Goal: Navigation & Orientation: Find specific page/section

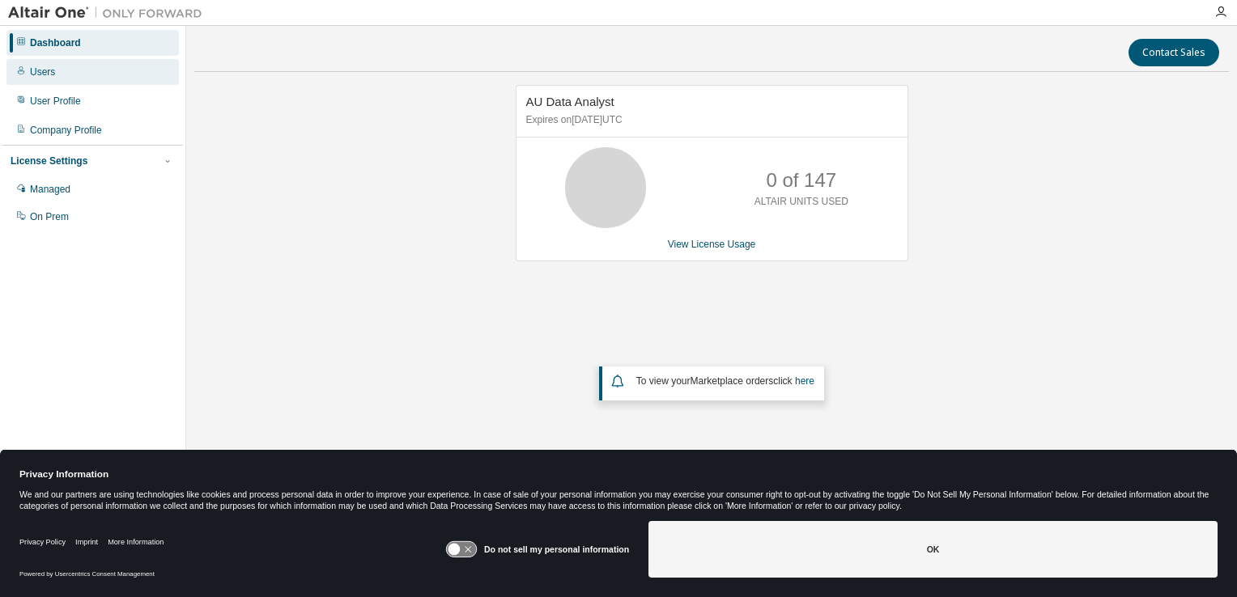
click at [37, 79] on div "Users" at bounding box center [92, 72] width 172 height 26
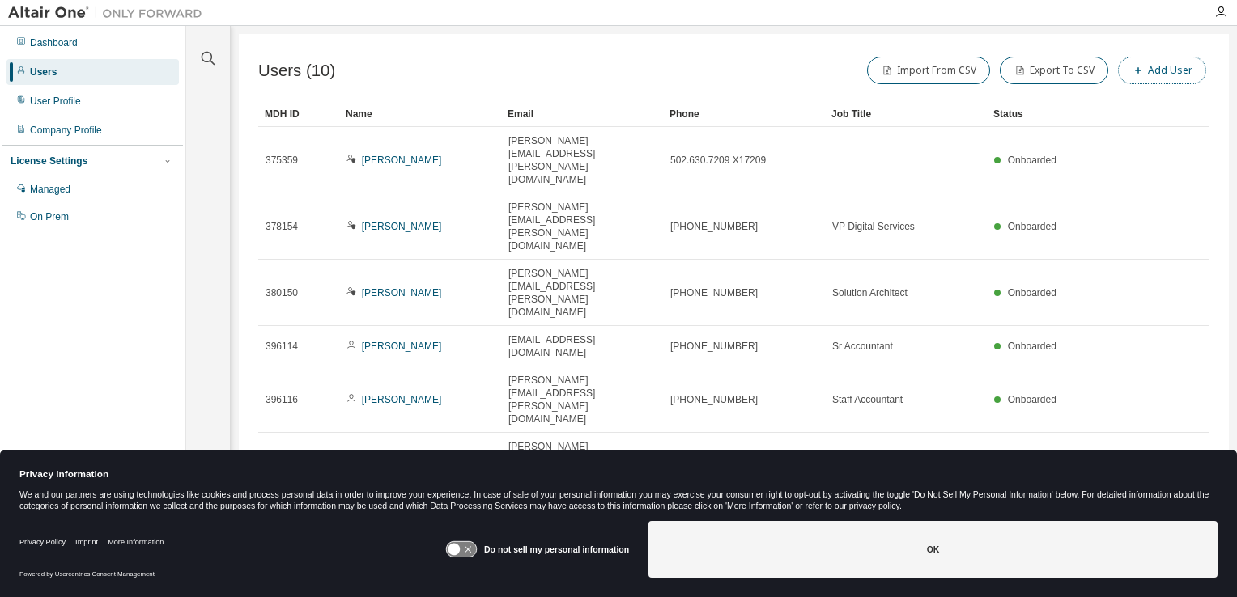
click at [1169, 76] on button "Add User" at bounding box center [1162, 71] width 88 height 28
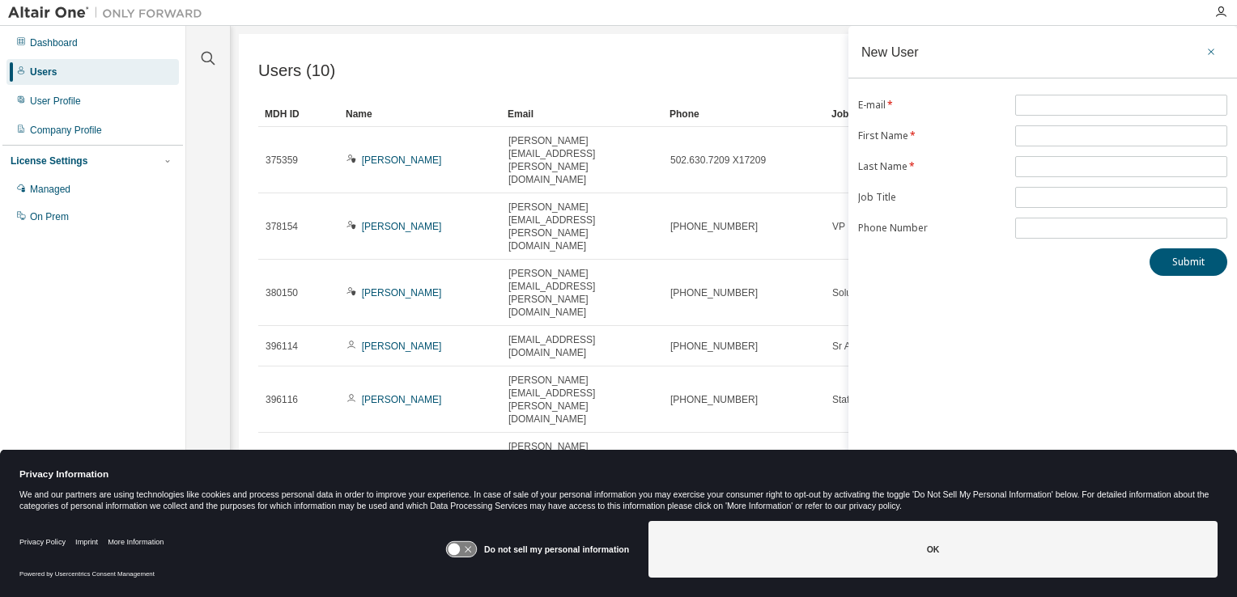
click at [1213, 47] on icon "button" at bounding box center [1210, 51] width 11 height 13
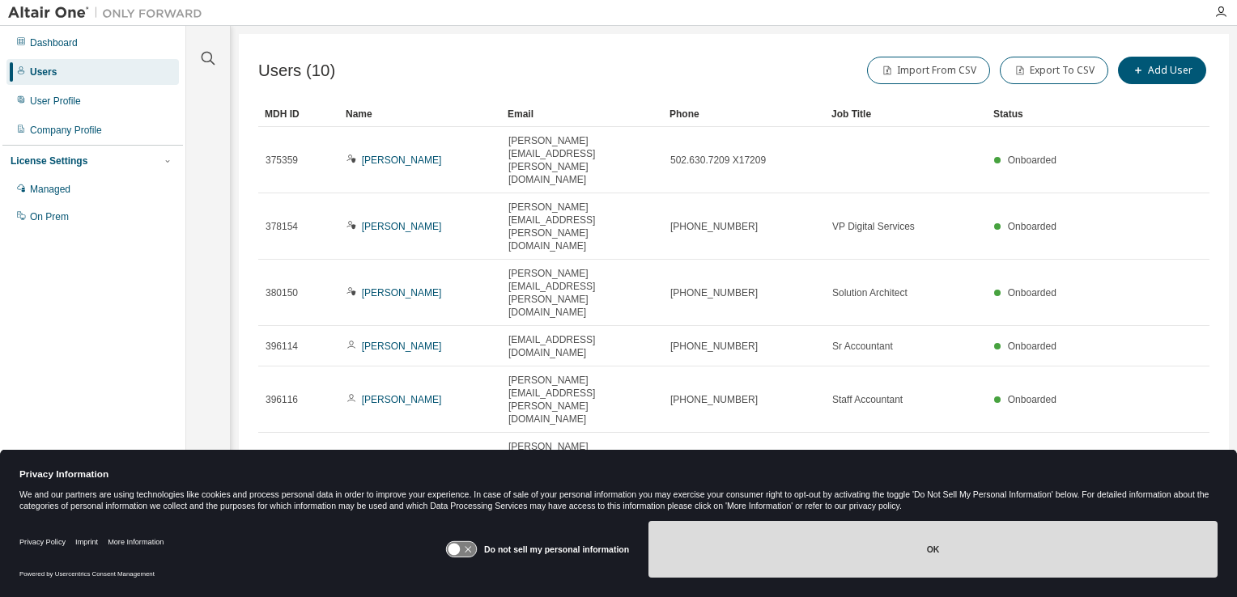
click at [788, 567] on button "OK" at bounding box center [932, 549] width 569 height 57
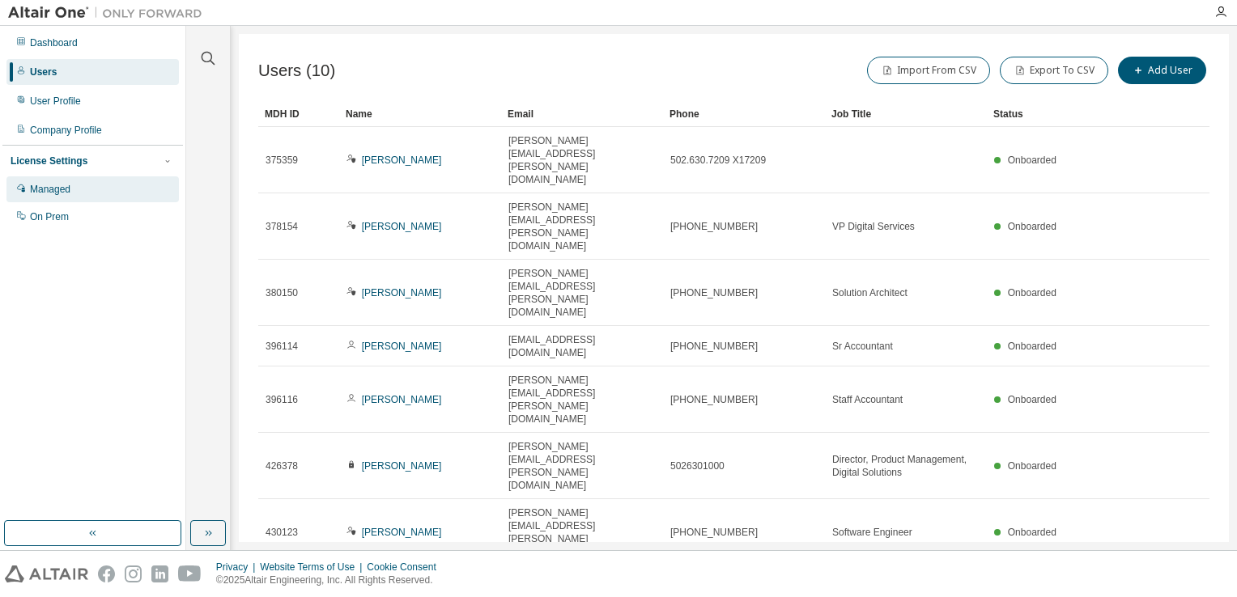
click at [55, 199] on div "Managed" at bounding box center [92, 189] width 172 height 26
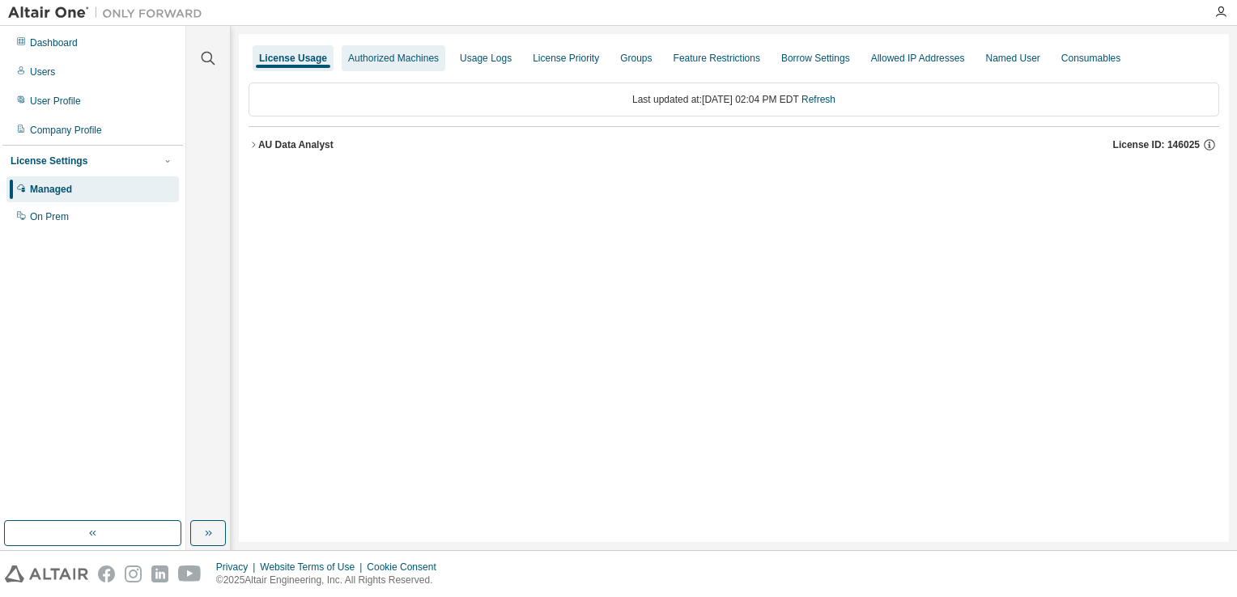
click at [379, 58] on div "Authorized Machines" at bounding box center [393, 58] width 91 height 13
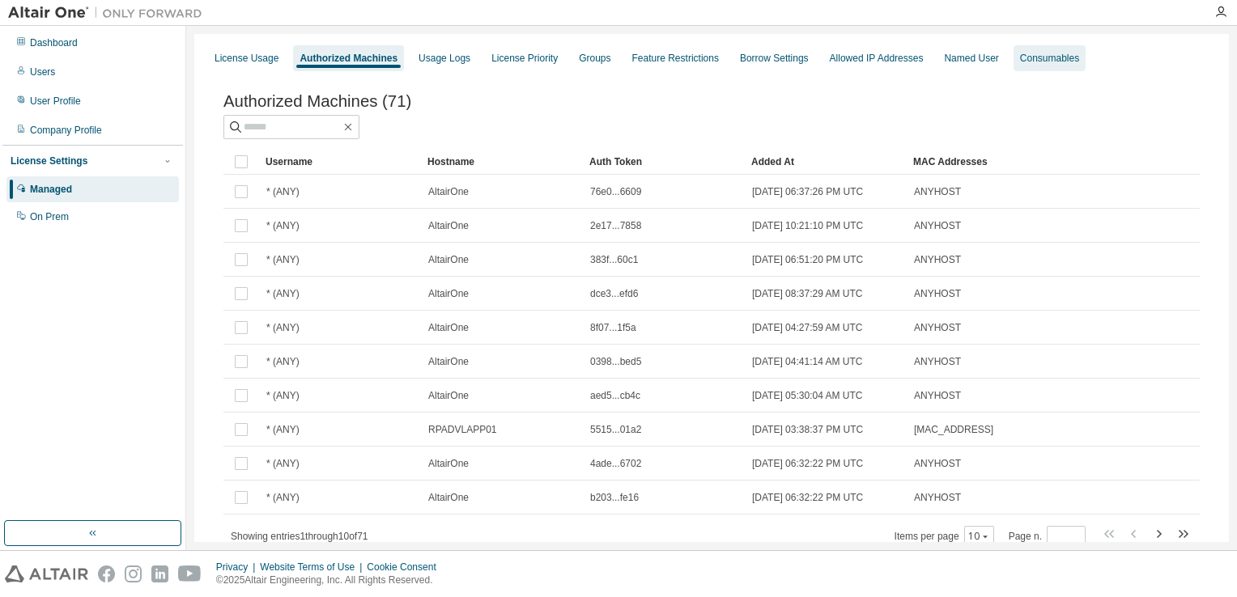
click at [1020, 54] on div "Consumables" at bounding box center [1049, 58] width 59 height 13
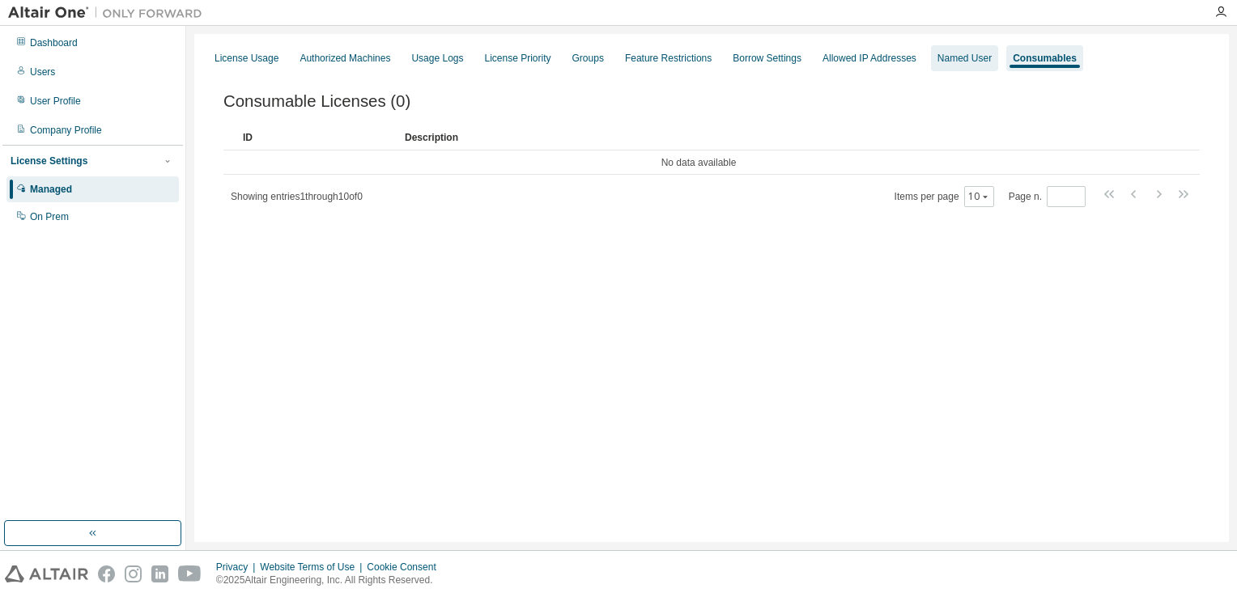
click at [970, 54] on div "Named User" at bounding box center [964, 58] width 54 height 13
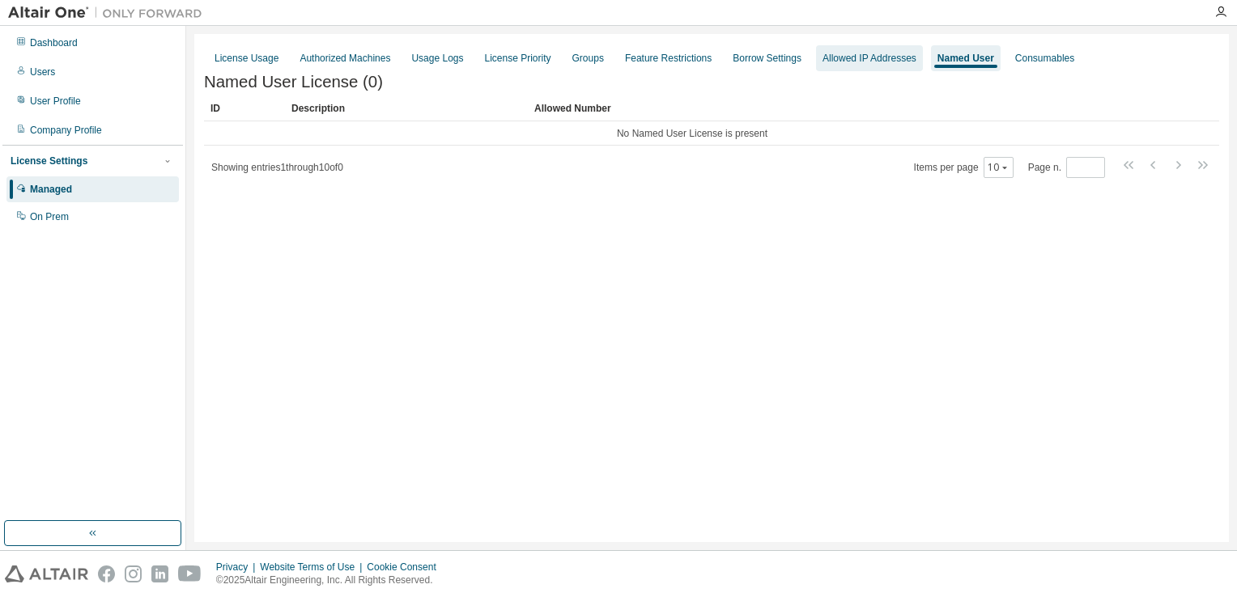
click at [857, 53] on div "Allowed IP Addresses" at bounding box center [869, 58] width 94 height 13
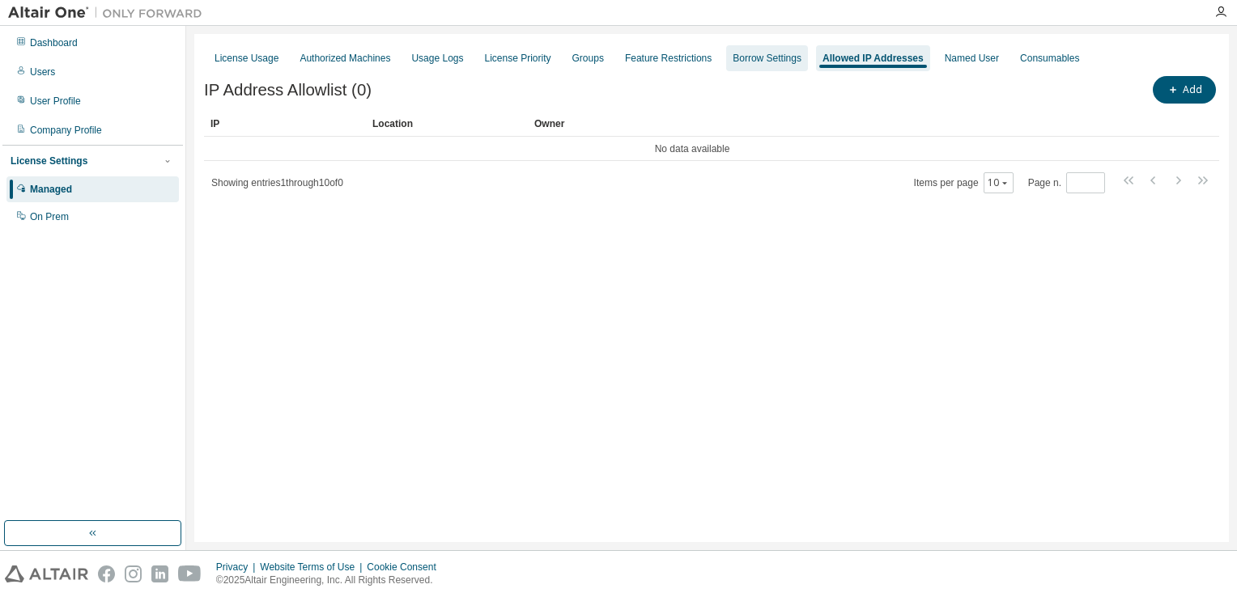
click at [756, 56] on div "Borrow Settings" at bounding box center [766, 58] width 69 height 13
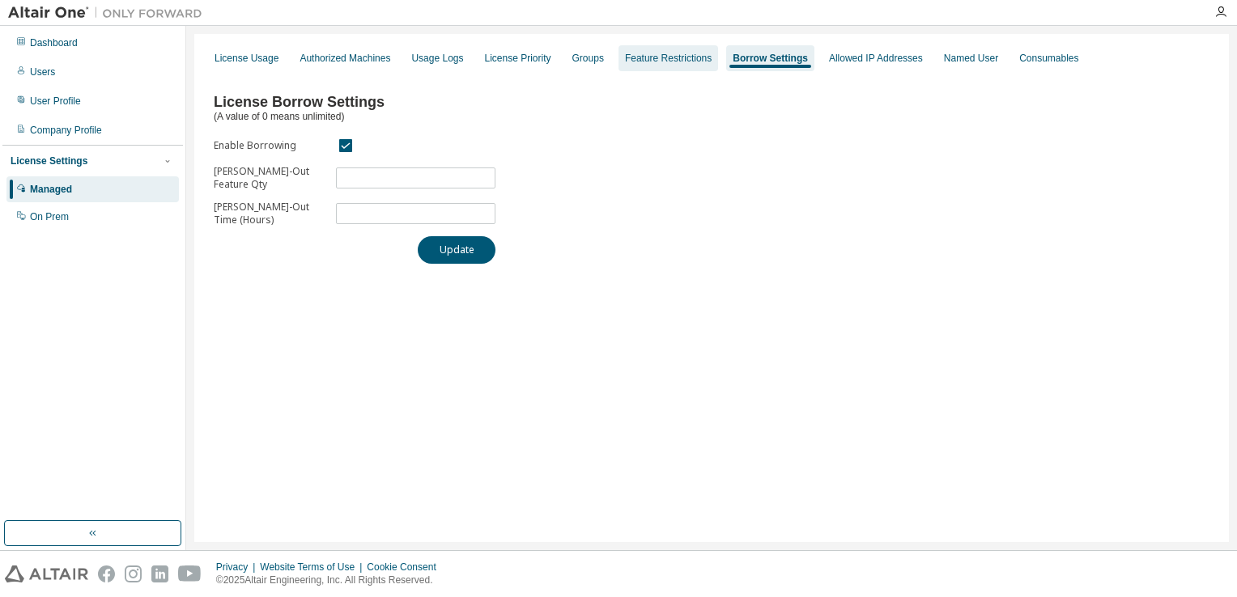
click at [643, 58] on div "Feature Restrictions" at bounding box center [668, 58] width 87 height 13
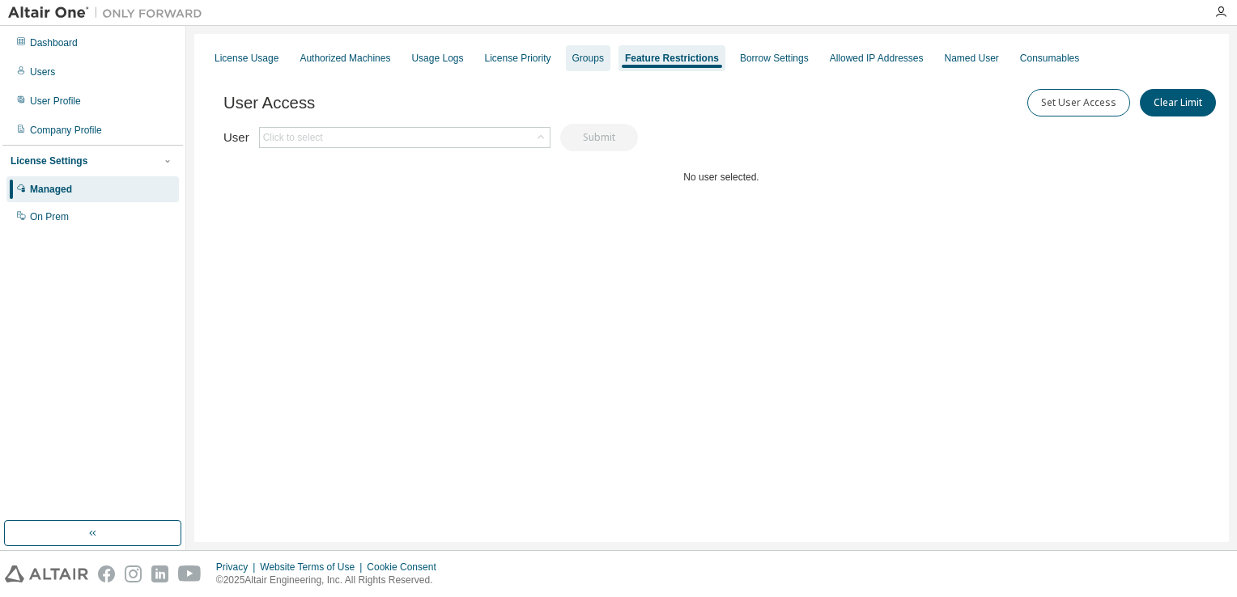
click at [575, 61] on div "Groups" at bounding box center [588, 58] width 32 height 13
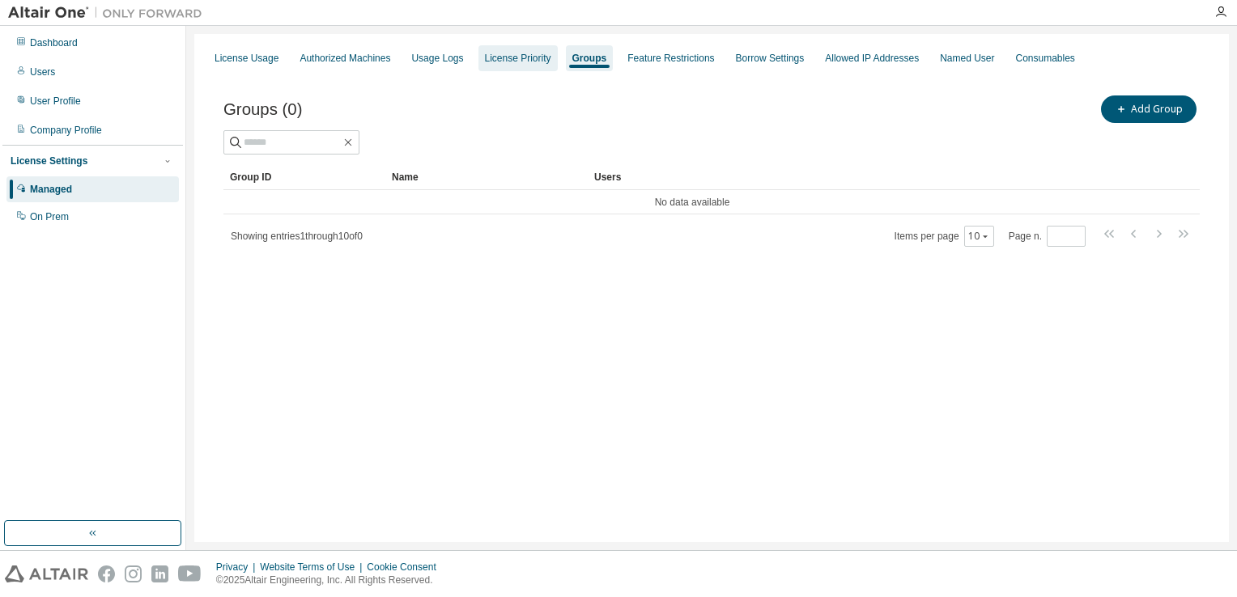
click at [522, 60] on div "License Priority" at bounding box center [518, 58] width 66 height 13
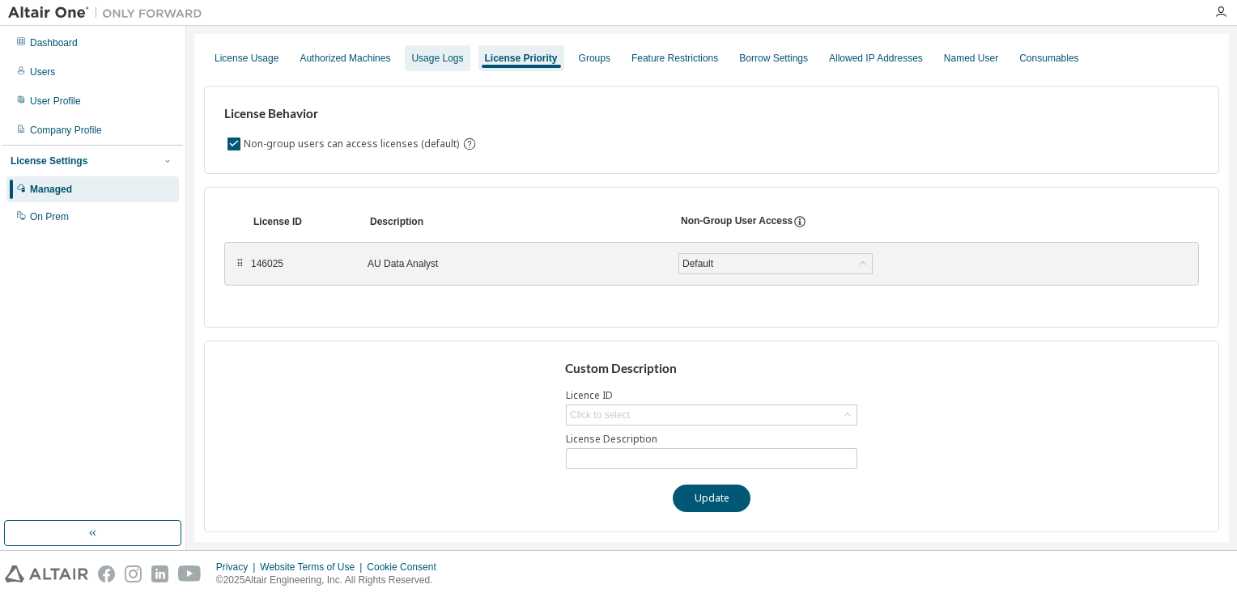
click at [418, 57] on div "Usage Logs" at bounding box center [437, 58] width 52 height 13
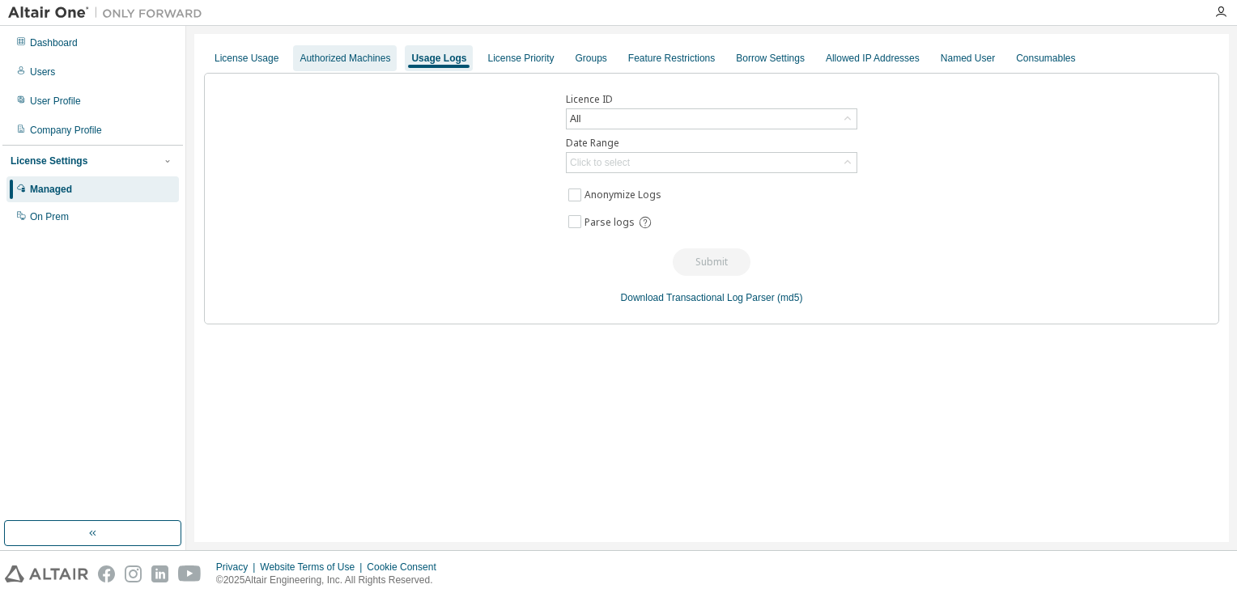
click at [355, 57] on div "Authorized Machines" at bounding box center [344, 58] width 91 height 13
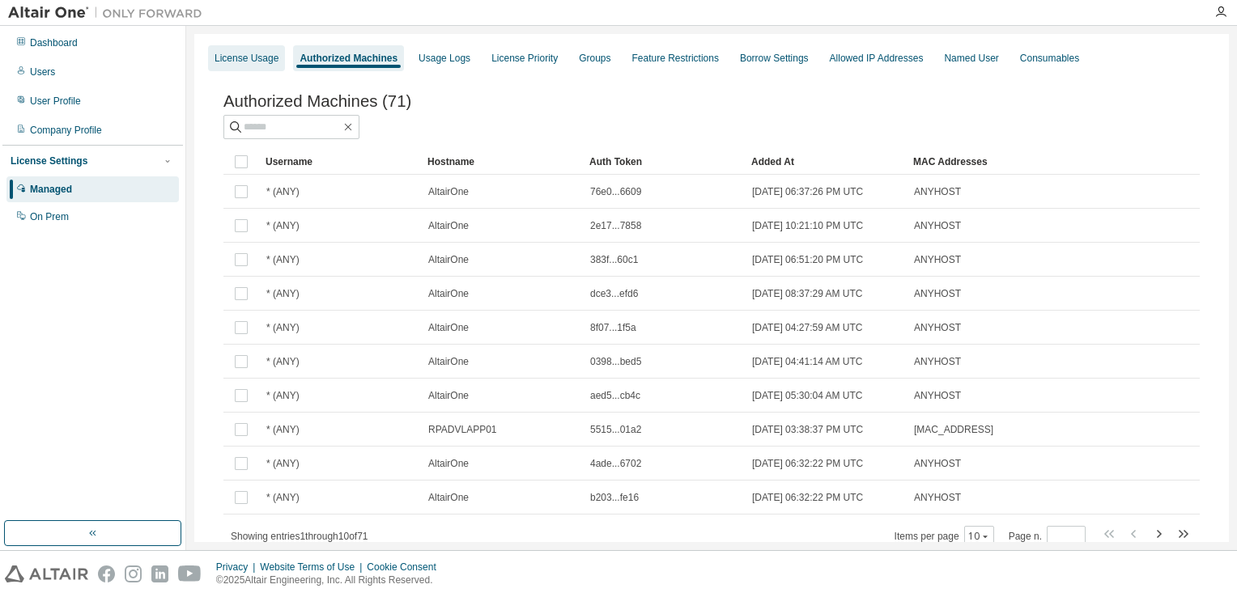
click at [265, 63] on div "License Usage" at bounding box center [246, 58] width 64 height 13
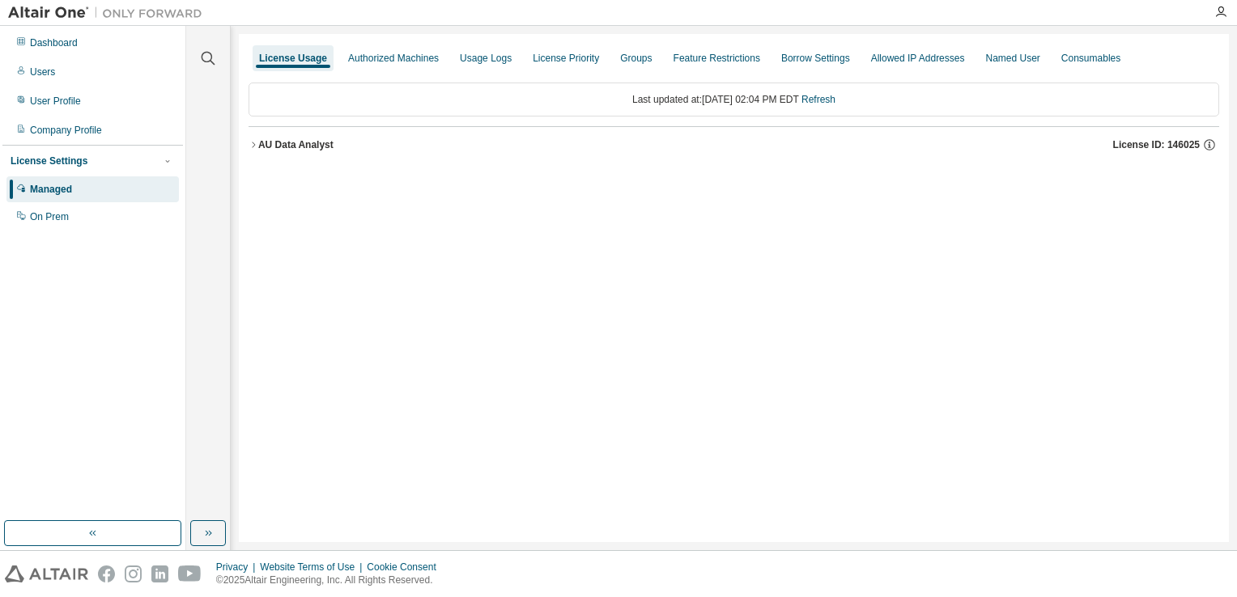
click at [374, 44] on div "License Usage Authorized Machines Usage Logs License Priority Groups Feature Re…" at bounding box center [733, 58] width 970 height 29
click at [371, 57] on div "Authorized Machines" at bounding box center [393, 58] width 91 height 13
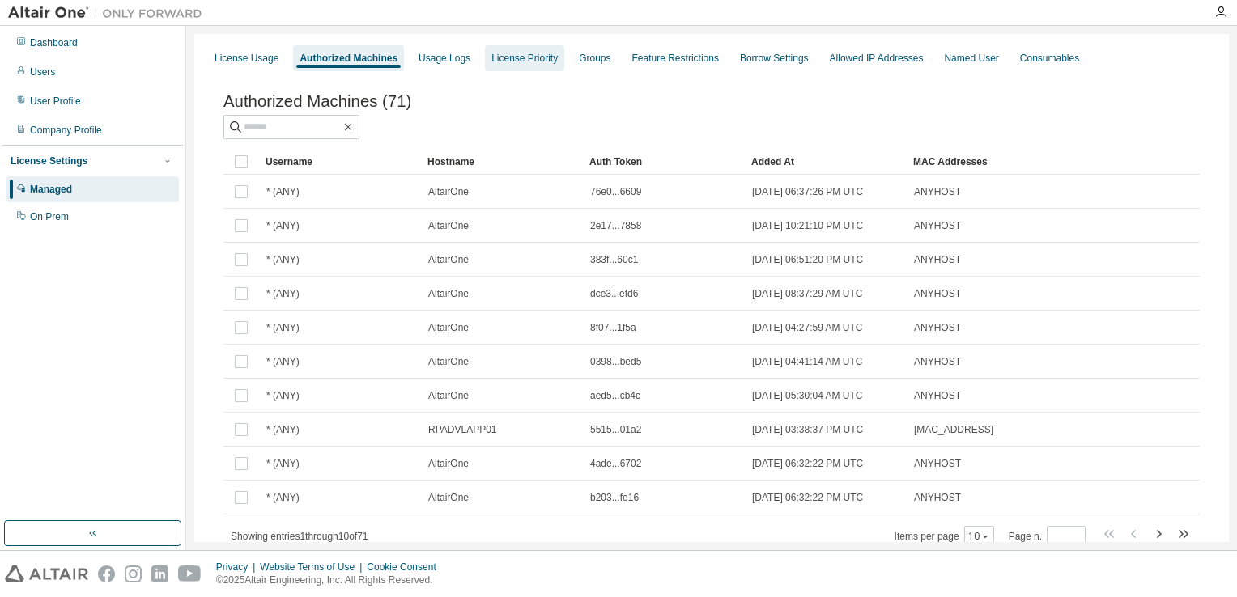
click at [511, 58] on div "License Priority" at bounding box center [524, 58] width 66 height 13
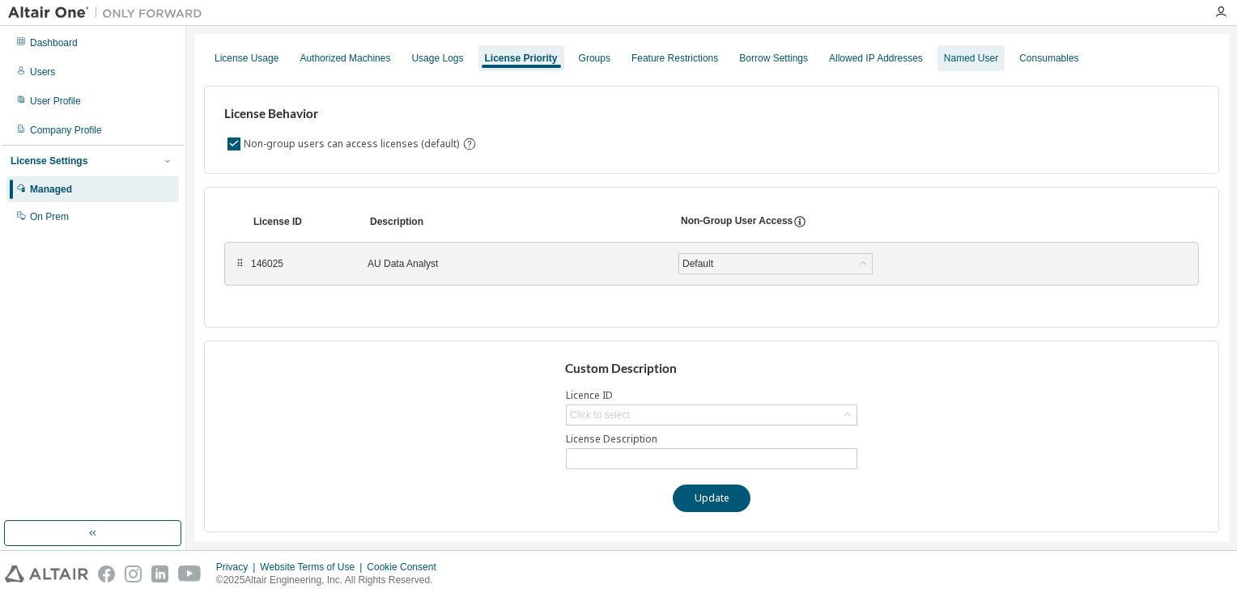
click at [944, 53] on div "Named User" at bounding box center [971, 58] width 54 height 13
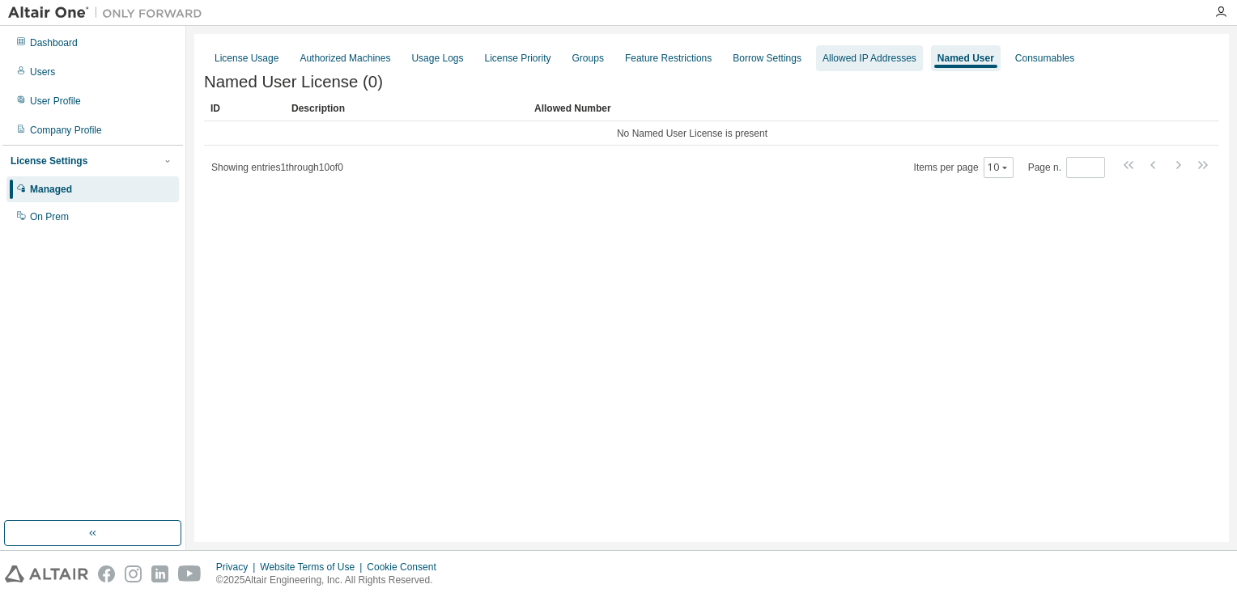
click at [868, 57] on div "Allowed IP Addresses" at bounding box center [869, 58] width 94 height 13
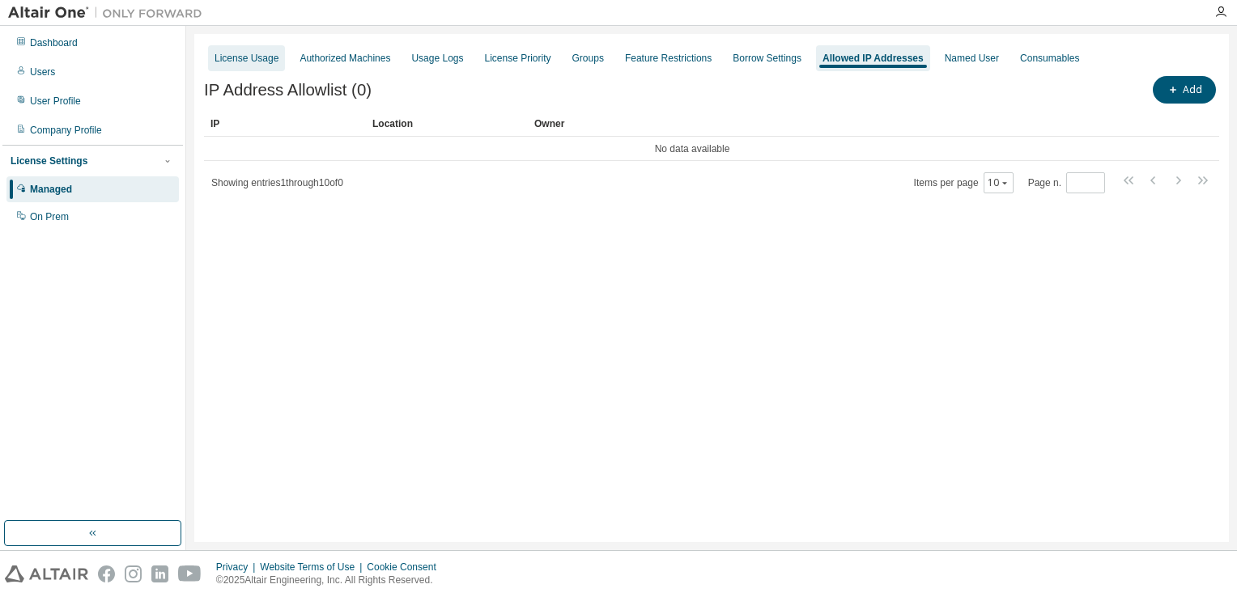
click at [250, 65] on div "License Usage" at bounding box center [246, 58] width 77 height 26
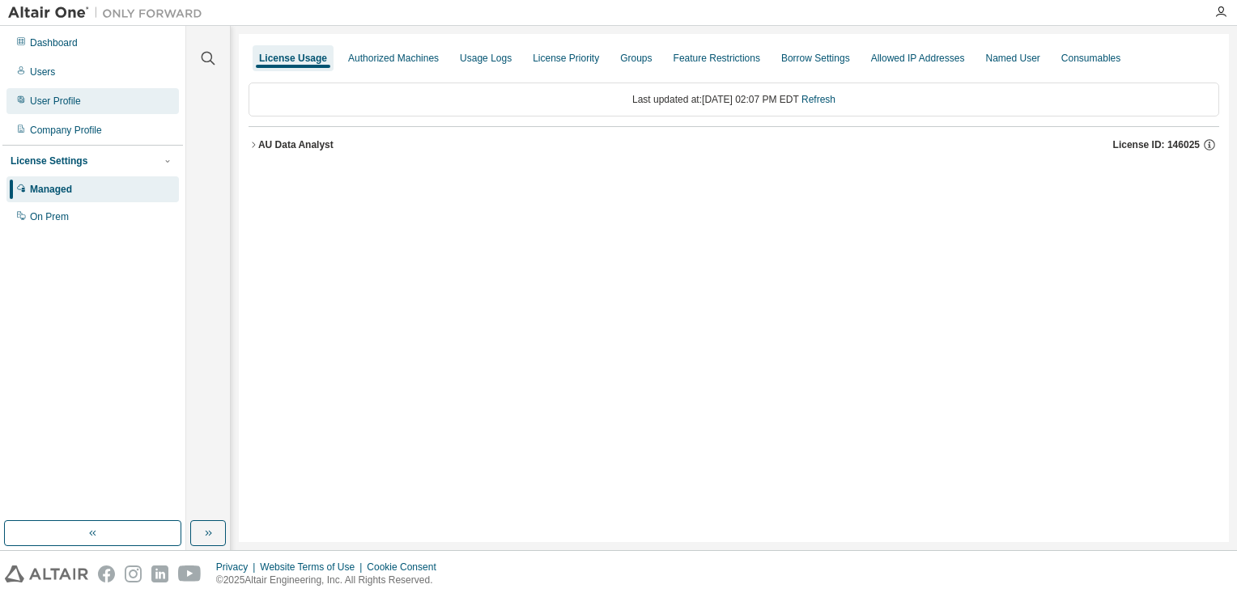
click at [66, 102] on div "User Profile" at bounding box center [55, 101] width 51 height 13
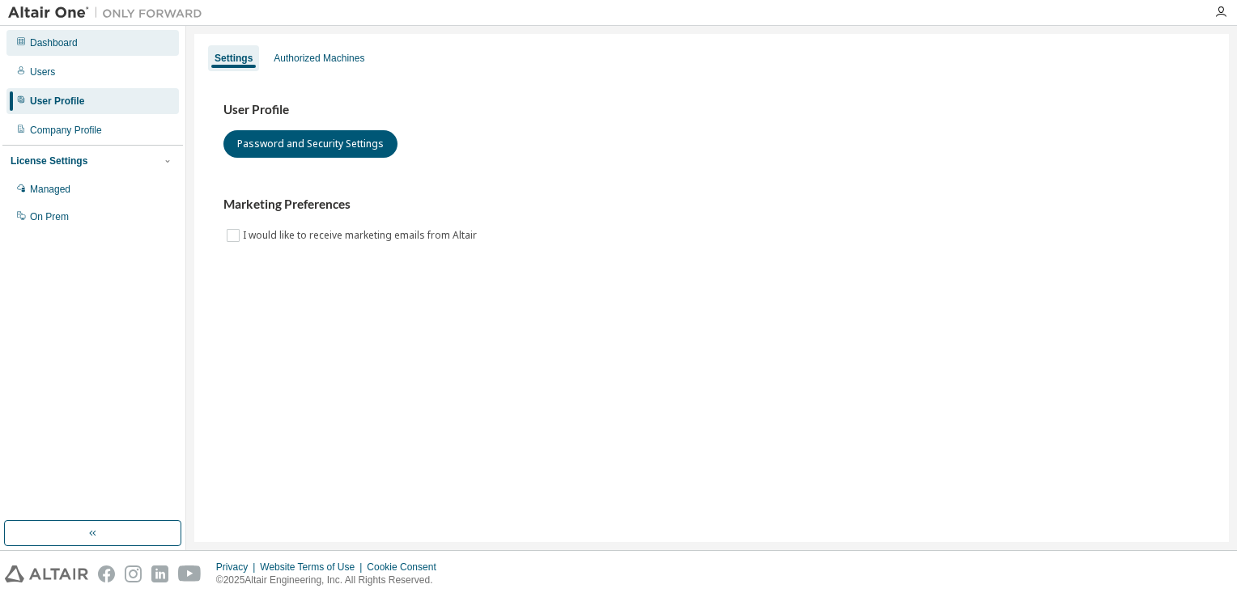
click at [66, 50] on div "Dashboard" at bounding box center [92, 43] width 172 height 26
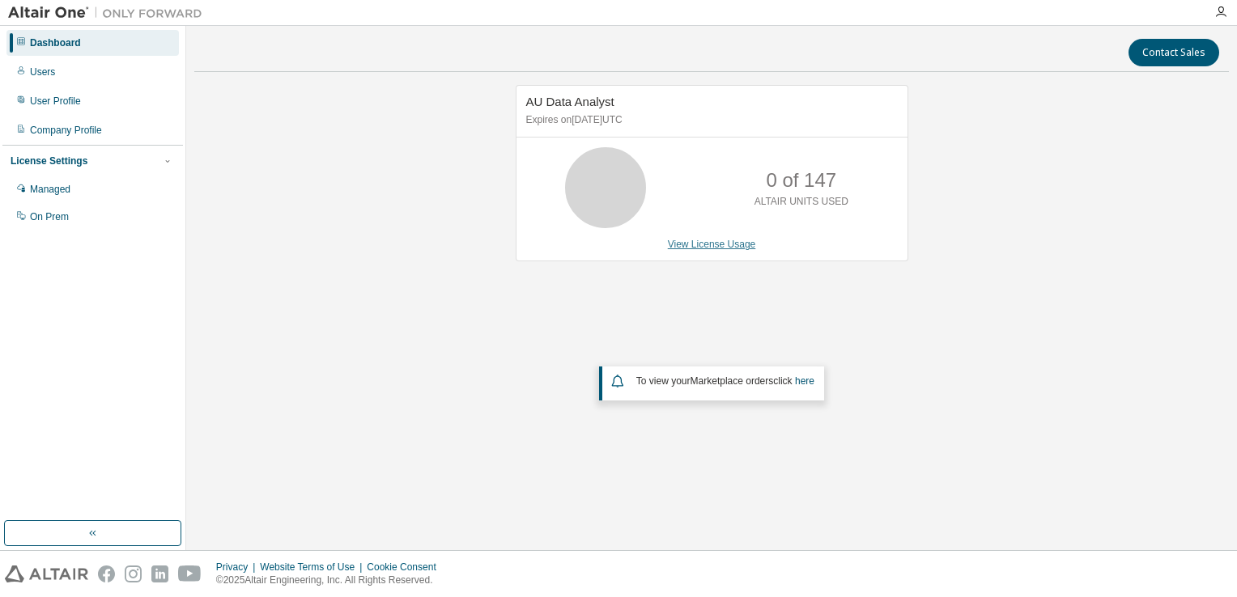
click at [693, 247] on link "View License Usage" at bounding box center [712, 244] width 88 height 11
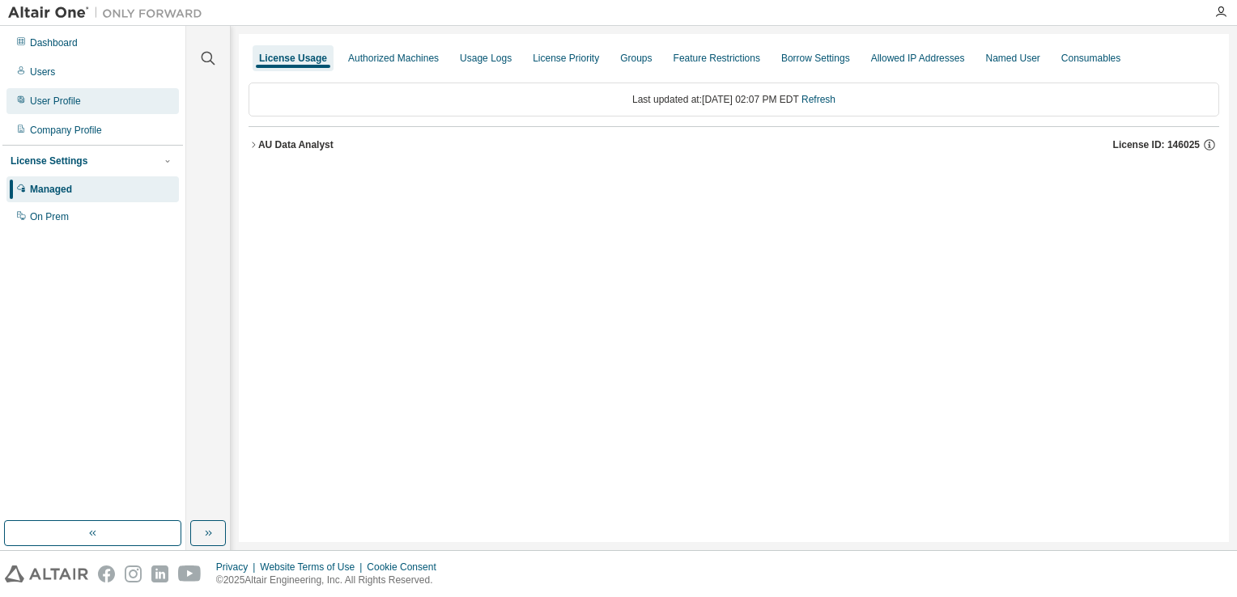
click at [49, 96] on div "User Profile" at bounding box center [55, 101] width 51 height 13
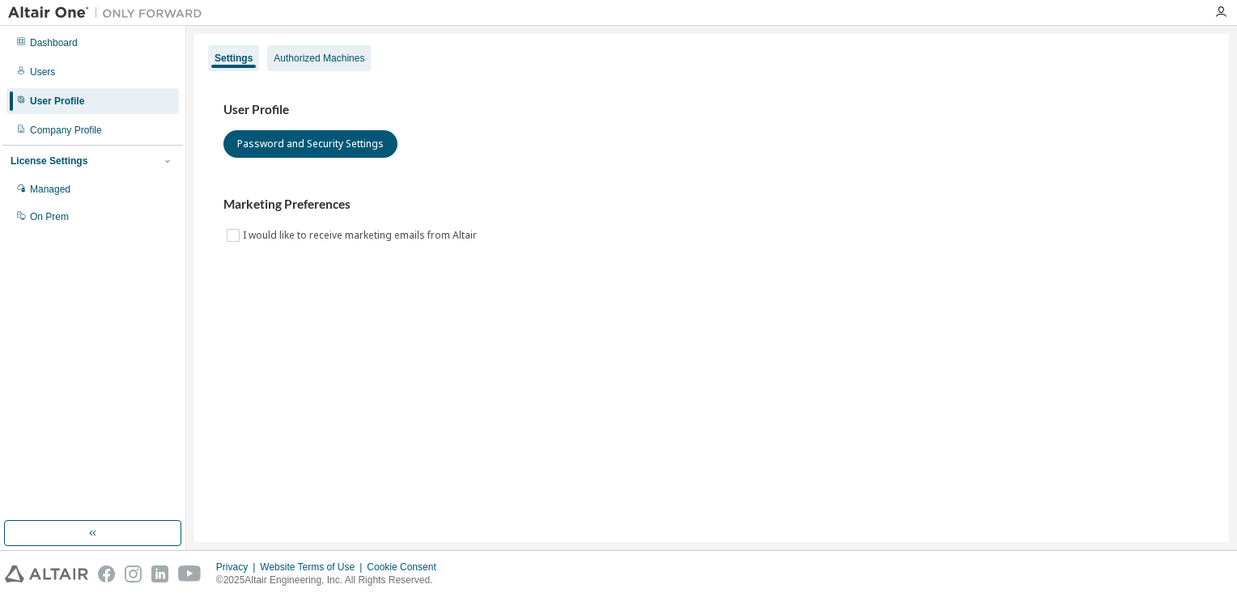
click at [322, 62] on div "Authorized Machines" at bounding box center [319, 58] width 91 height 13
